Goal: Task Accomplishment & Management: Manage account settings

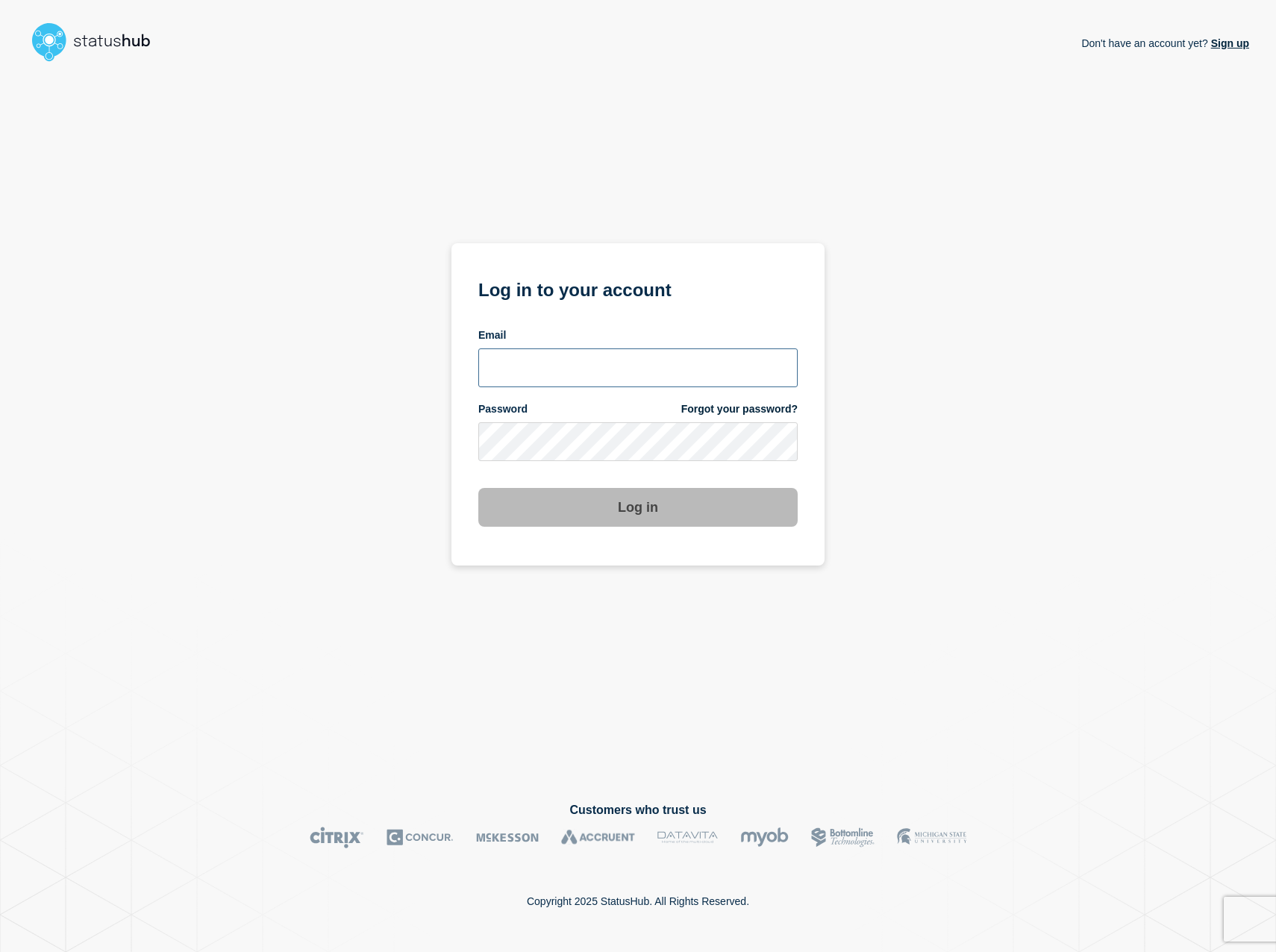
type input "[EMAIL_ADDRESS][DOMAIN_NAME]"
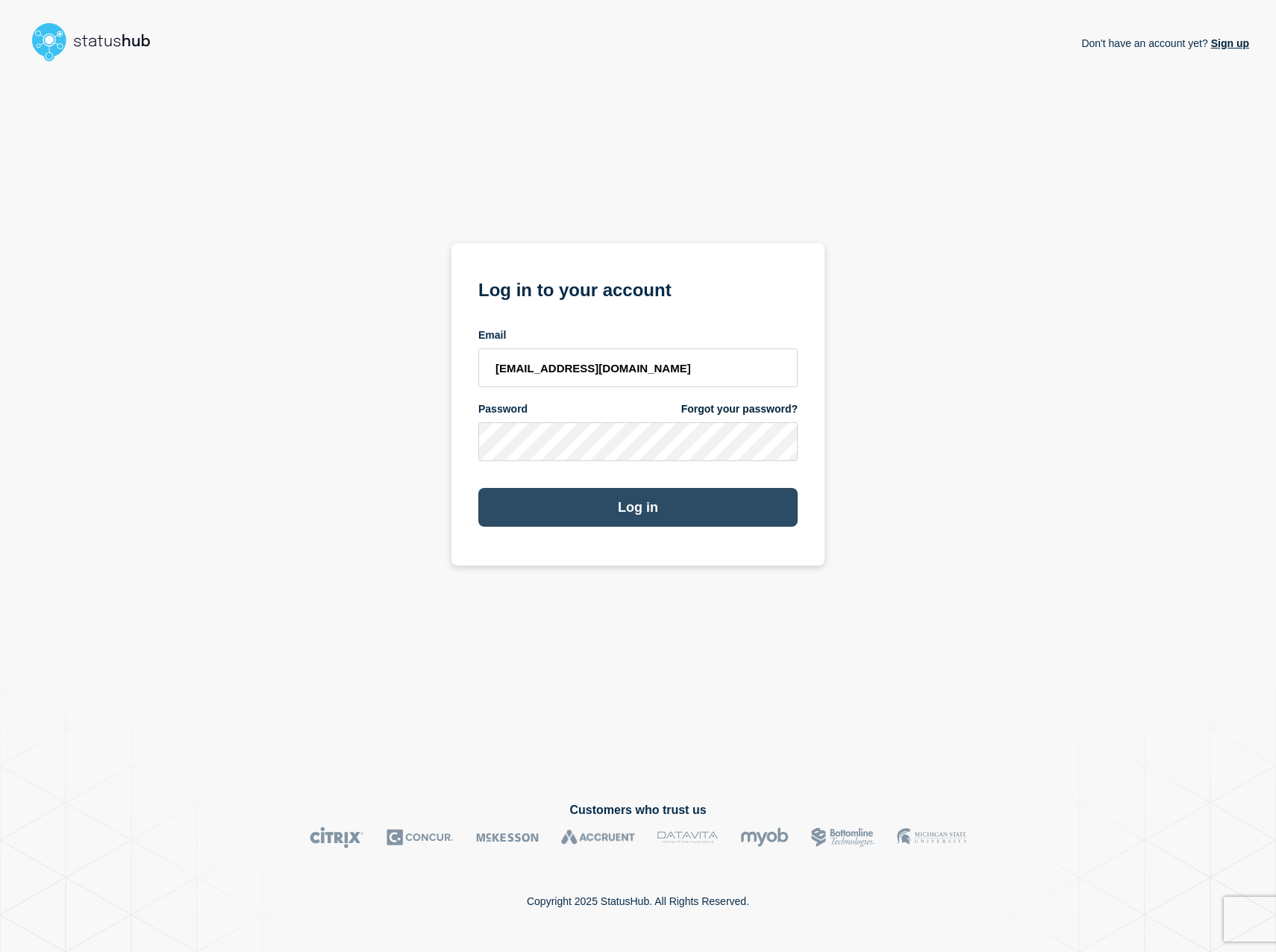
click at [659, 504] on button "Log in" at bounding box center [638, 507] width 319 height 38
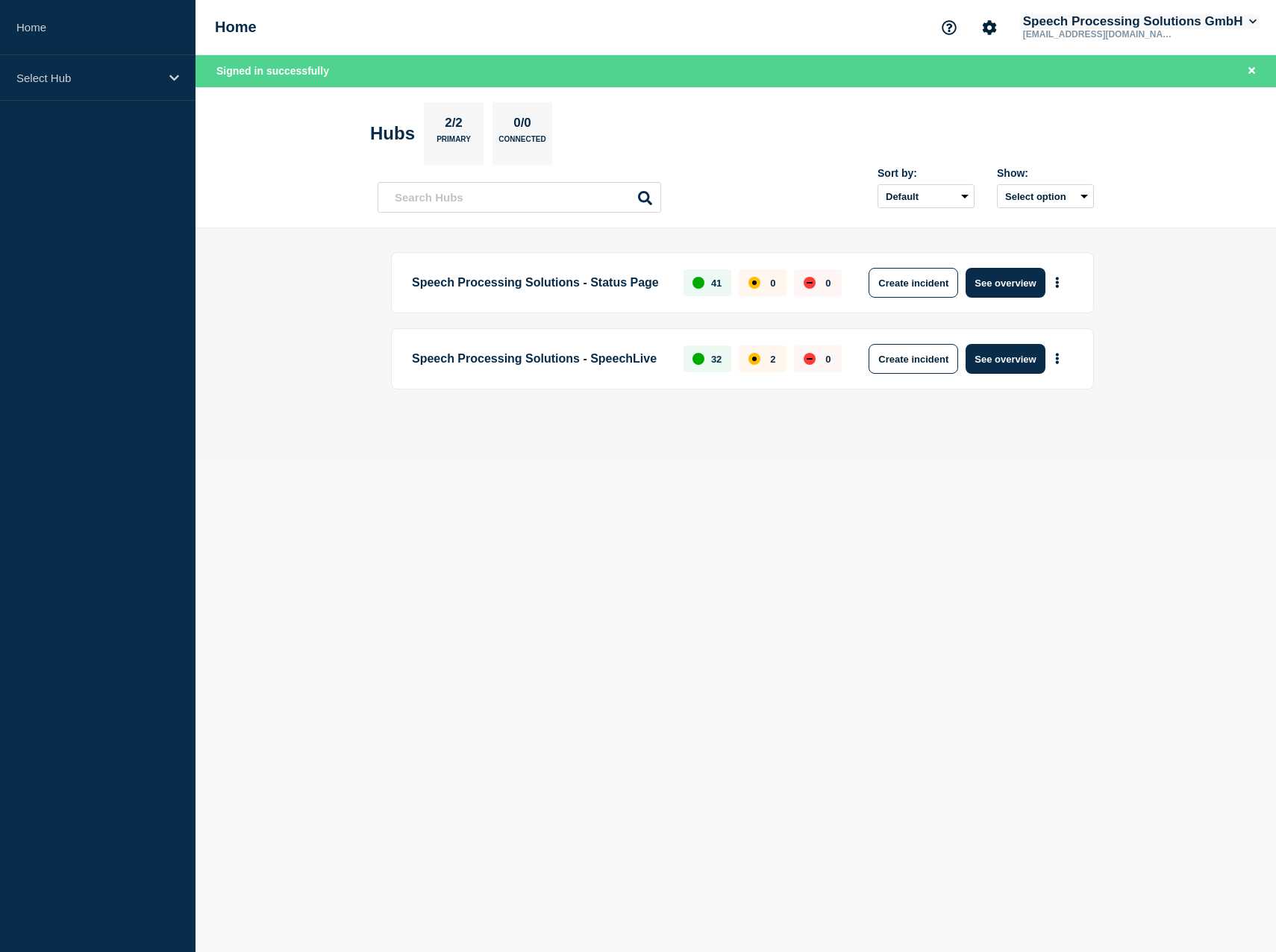
click at [1243, 18] on button "Speech Processing Solutions GmbH" at bounding box center [1139, 22] width 240 height 15
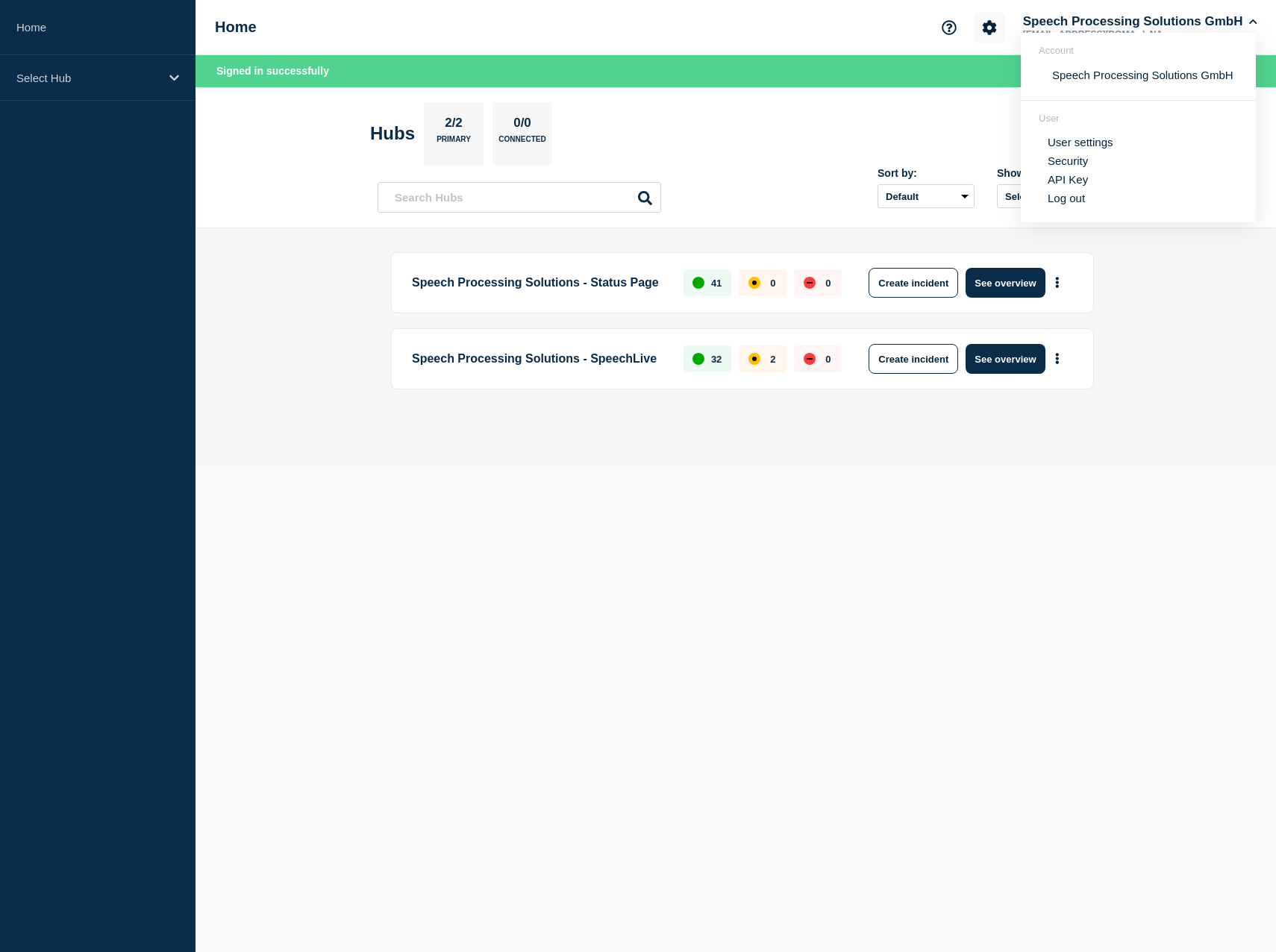
click at [986, 32] on icon "Account settings" at bounding box center [989, 27] width 14 height 14
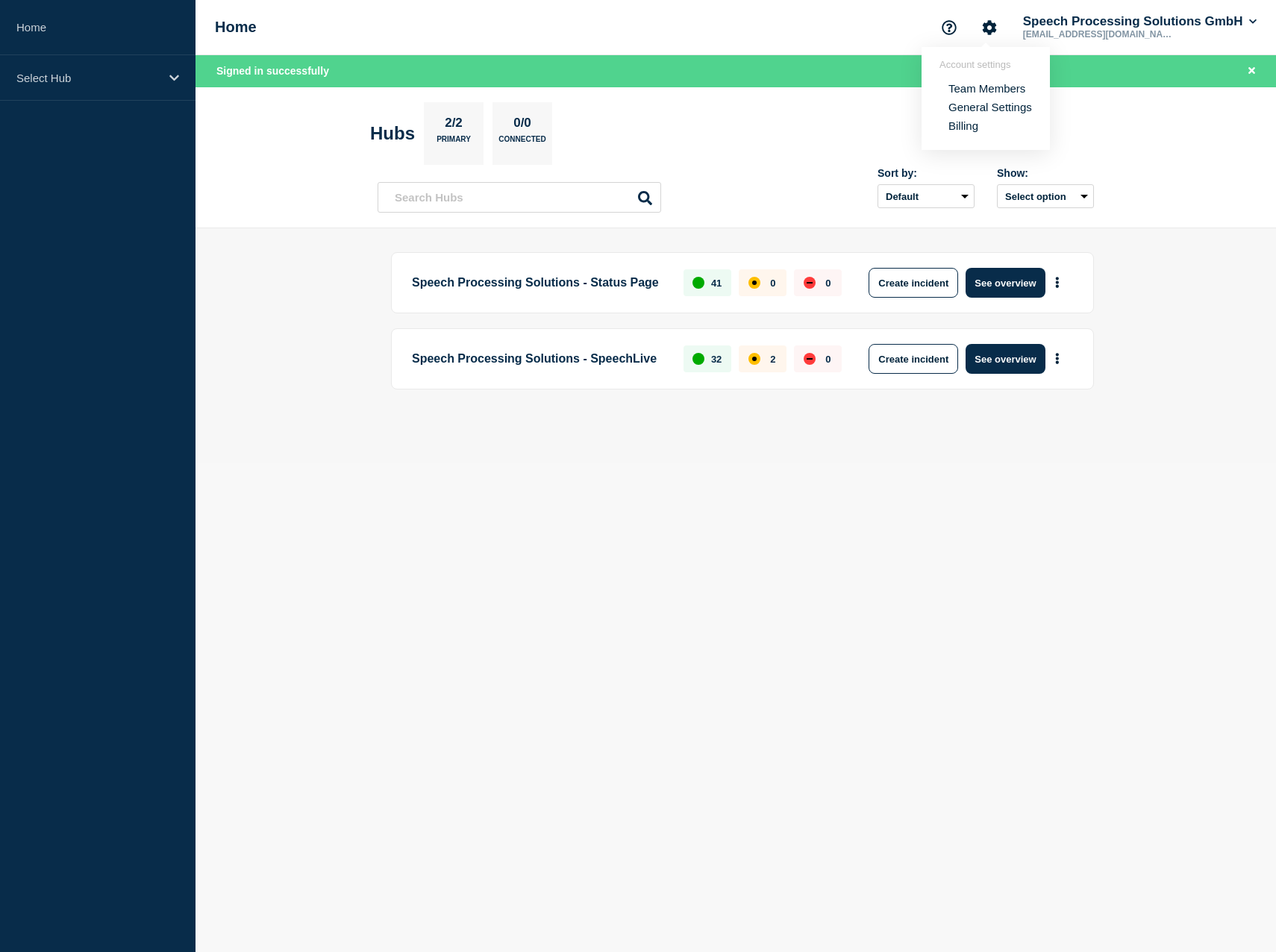
click at [973, 128] on link "Billing" at bounding box center [964, 125] width 30 height 13
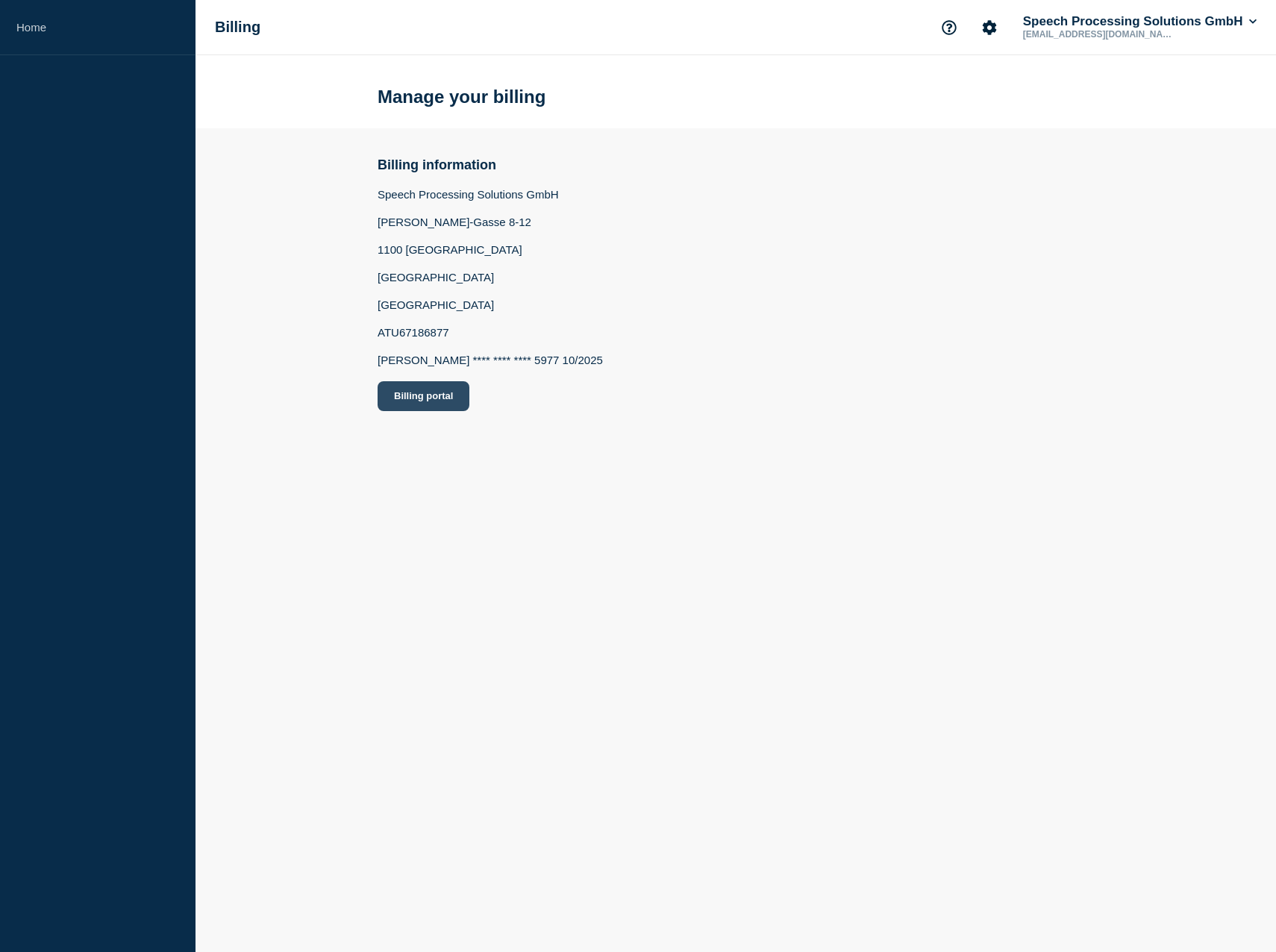
click at [410, 395] on button "Billing portal" at bounding box center [423, 397] width 92 height 30
